Goal: Task Accomplishment & Management: Manage account settings

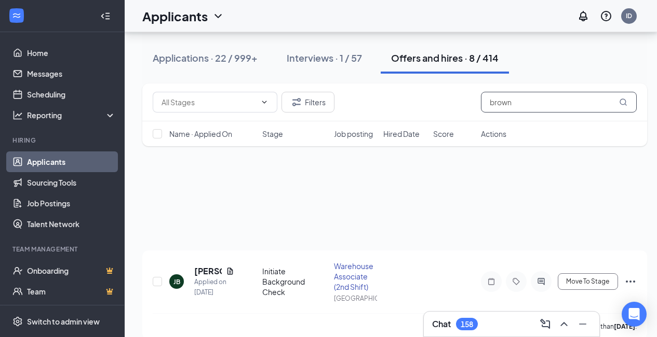
scroll to position [125, 0]
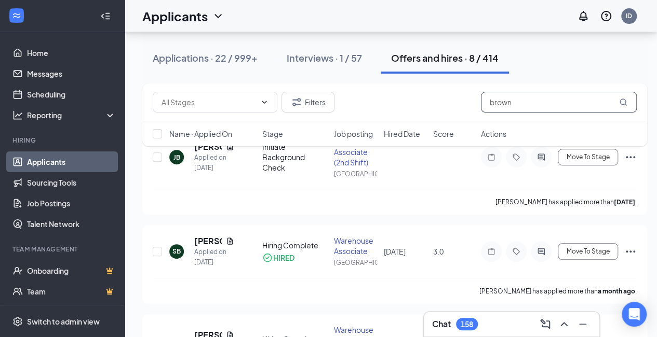
drag, startPoint x: 528, startPoint y: 100, endPoint x: 445, endPoint y: 106, distance: 83.3
click at [445, 106] on div "Filters brown" at bounding box center [395, 102] width 484 height 21
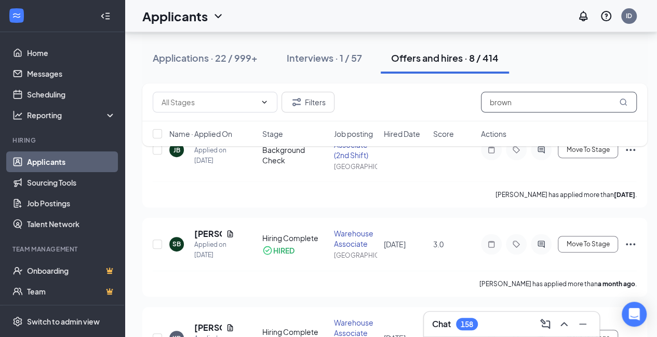
scroll to position [132, 8]
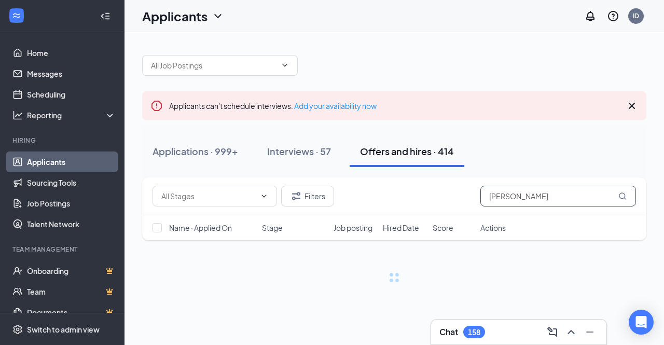
type input "[PERSON_NAME]"
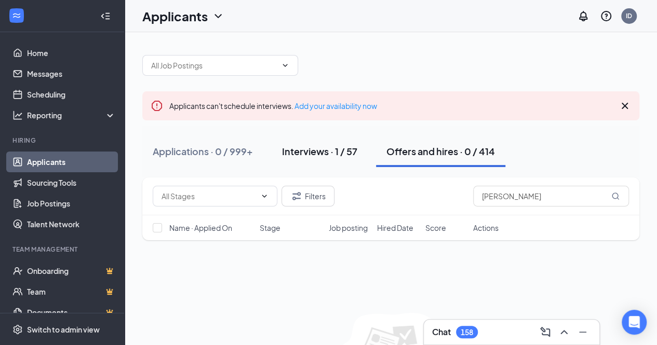
click at [324, 148] on div "Interviews · 1 / 57" at bounding box center [319, 151] width 75 height 13
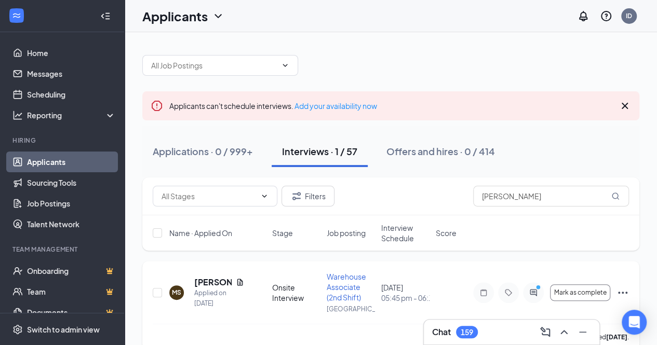
click at [532, 297] on div at bounding box center [533, 292] width 21 height 21
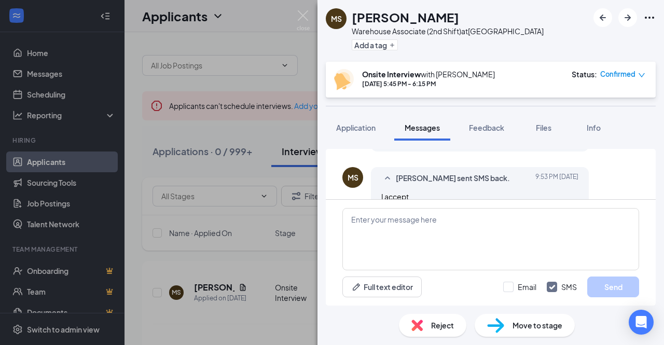
scroll to position [599, 0]
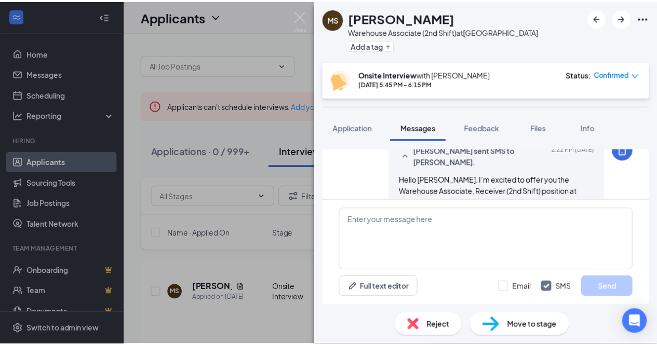
scroll to position [350, 0]
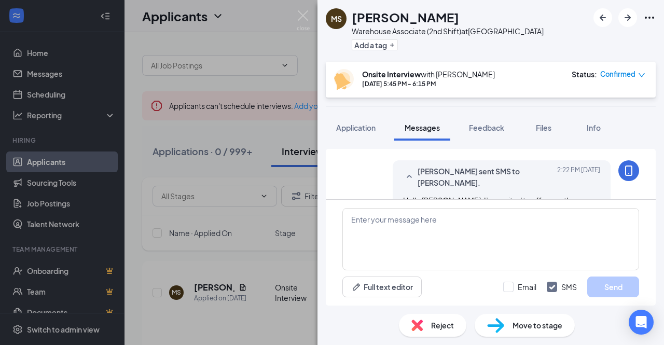
click at [310, 13] on div "[PERSON_NAME] Warehouse Associate (2nd Shift) at [GEOGRAPHIC_DATA] Add a tag On…" at bounding box center [332, 172] width 664 height 345
click at [303, 18] on img at bounding box center [303, 20] width 13 height 20
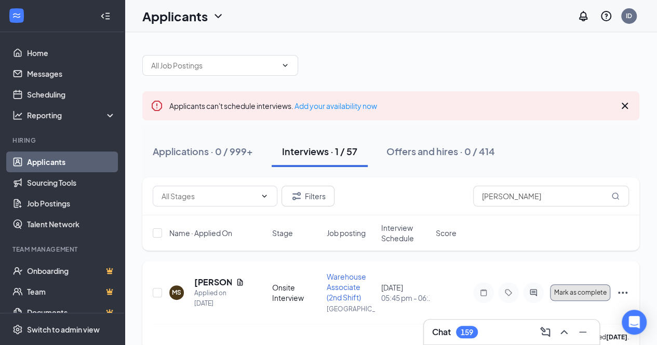
click at [591, 293] on span "Mark as complete" at bounding box center [580, 292] width 52 height 7
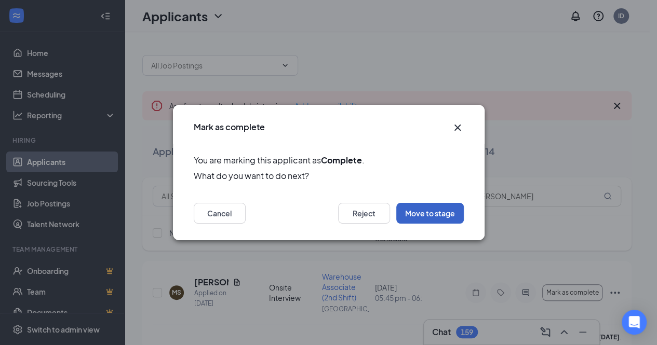
click at [424, 208] on button "Move to stage" at bounding box center [429, 213] width 67 height 21
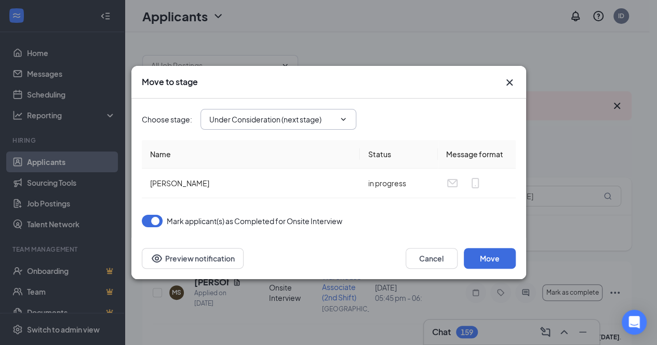
click at [342, 123] on icon "ChevronDown" at bounding box center [343, 119] width 8 height 8
click at [326, 123] on input "Under Consideration (next stage)" at bounding box center [272, 119] width 126 height 11
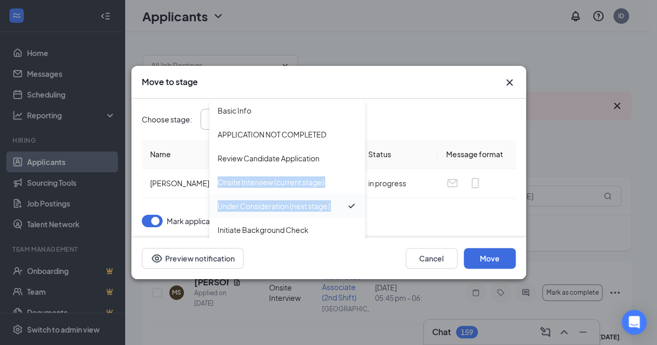
drag, startPoint x: 356, startPoint y: 161, endPoint x: 350, endPoint y: 203, distance: 42.4
click at [350, 203] on div "Basic Info APPLICATION NOT COMPLETED Review Candidate Application Onsite Interv…" at bounding box center [287, 177] width 156 height 156
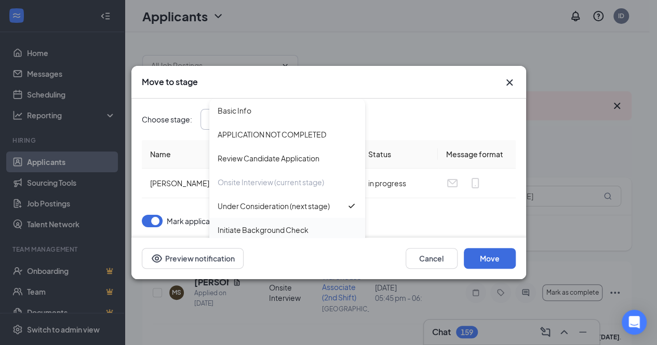
click at [304, 223] on div "Initiate Background Check" at bounding box center [287, 230] width 156 height 24
type input "Initiate Background Check"
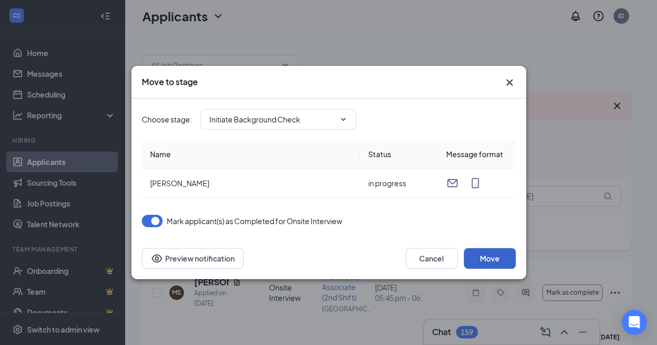
click at [507, 263] on button "Move" at bounding box center [490, 258] width 52 height 21
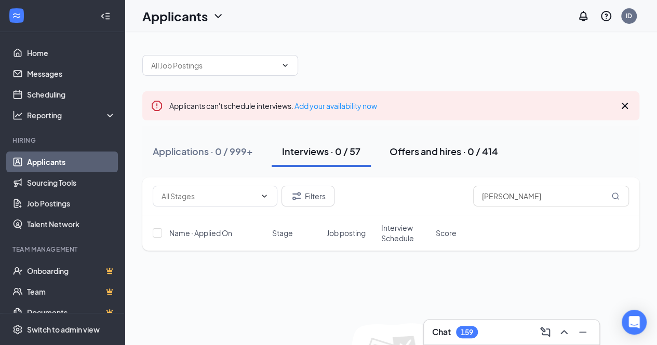
click at [422, 148] on div "Offers and hires · 0 / 414" at bounding box center [443, 151] width 108 height 13
